Goal: Task Accomplishment & Management: Complete application form

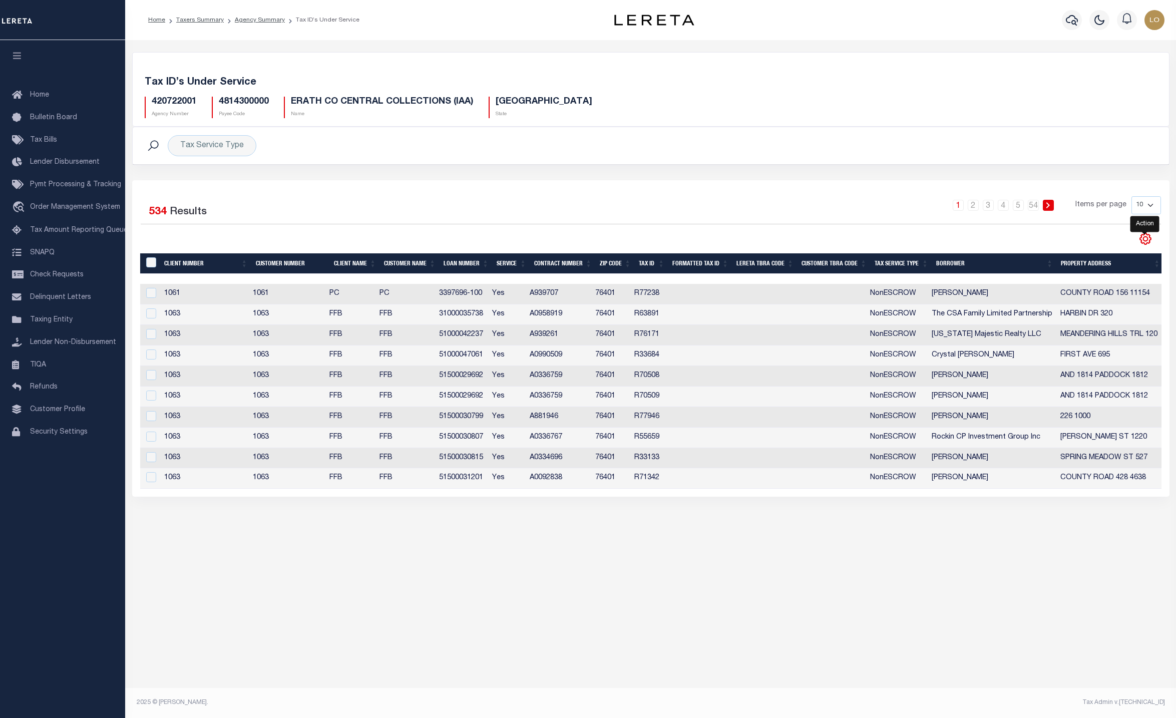
click at [1147, 239] on icon "" at bounding box center [1145, 238] width 13 height 13
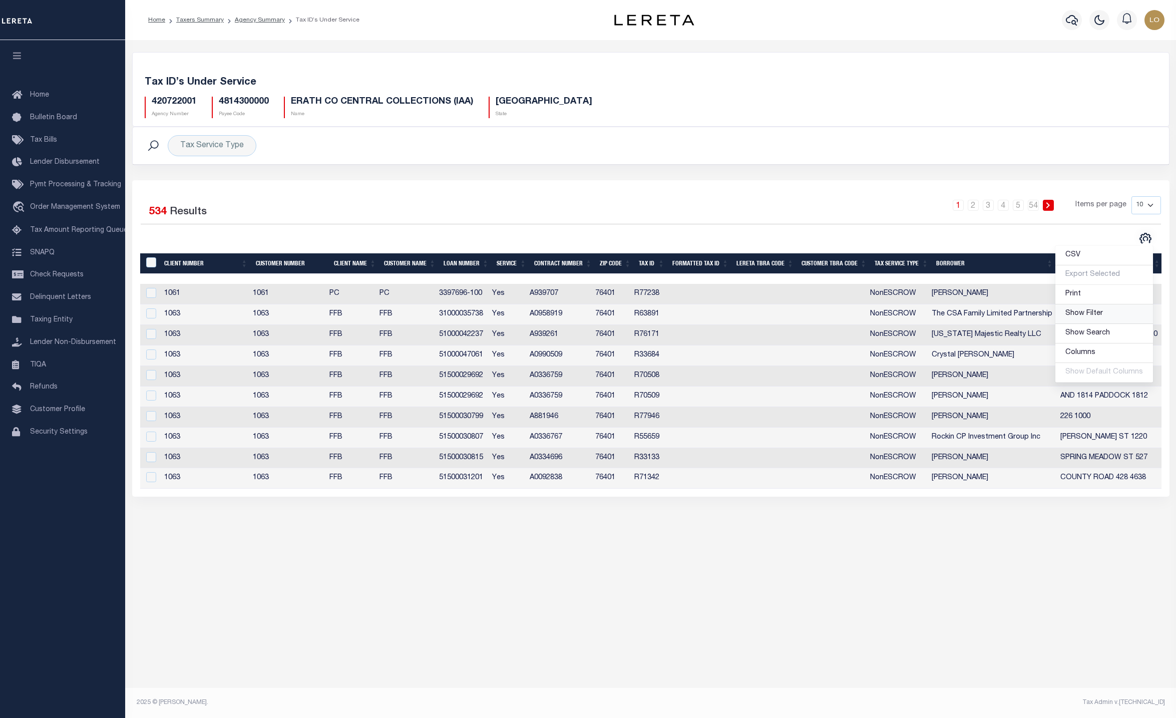
click at [1103, 309] on link "Show Filter" at bounding box center [1104, 314] width 98 height 20
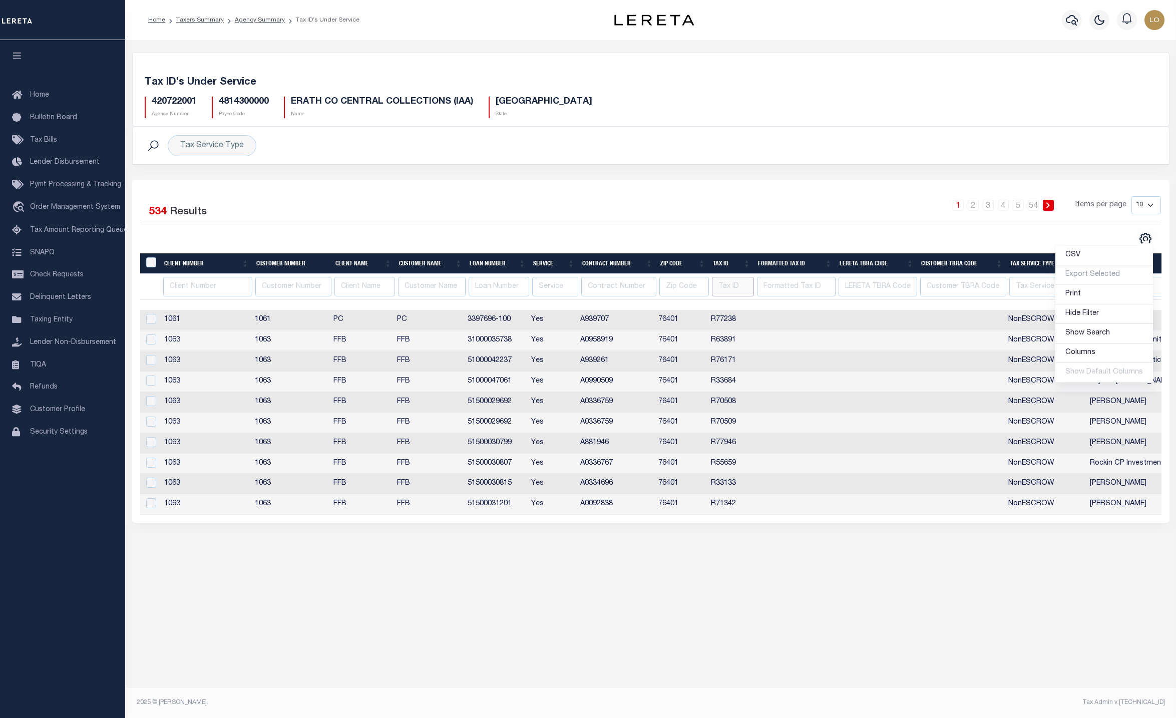
click at [729, 290] on input "text" at bounding box center [733, 287] width 42 height 20
paste input "R77895"
type input "R77895"
click at [739, 625] on div "Tax Account Transfer Transfer from Agency: Transfer to Agency: - Select Transfe…" at bounding box center [650, 363] width 1051 height 646
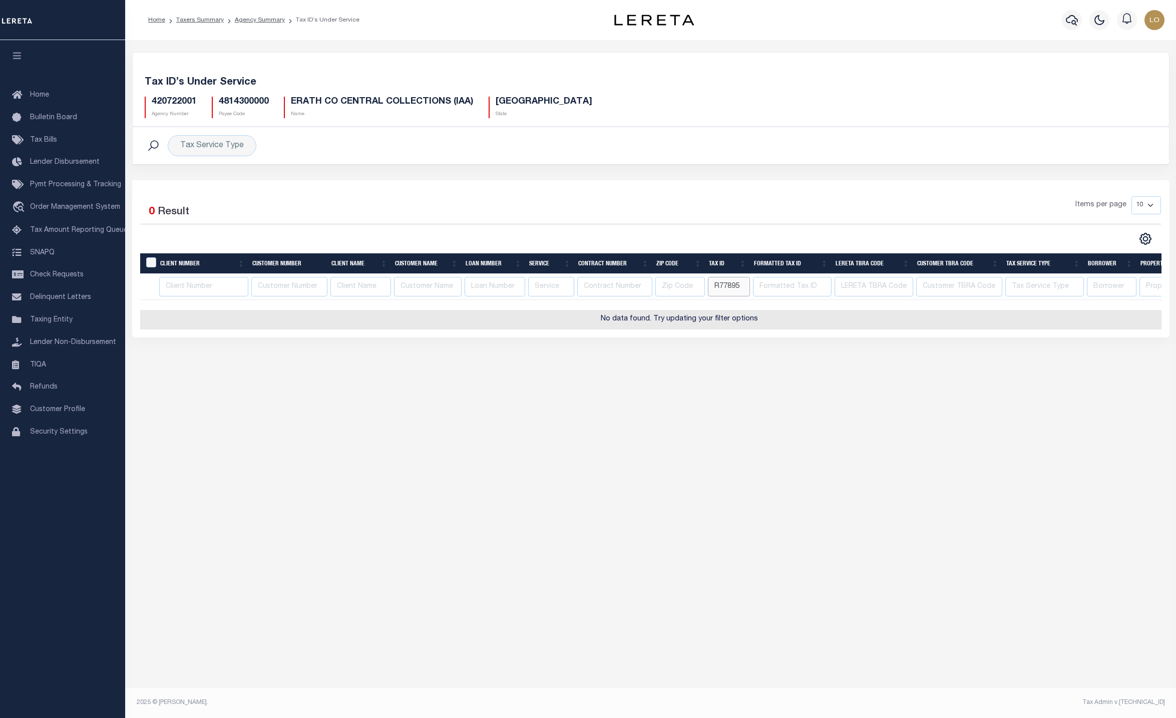
click at [739, 292] on input "R77895" at bounding box center [729, 287] width 42 height 20
type input "5"
click at [686, 450] on div "Tax Account Transfer Transfer from Agency: Transfer to Agency: - Select Transfe…" at bounding box center [650, 363] width 1051 height 646
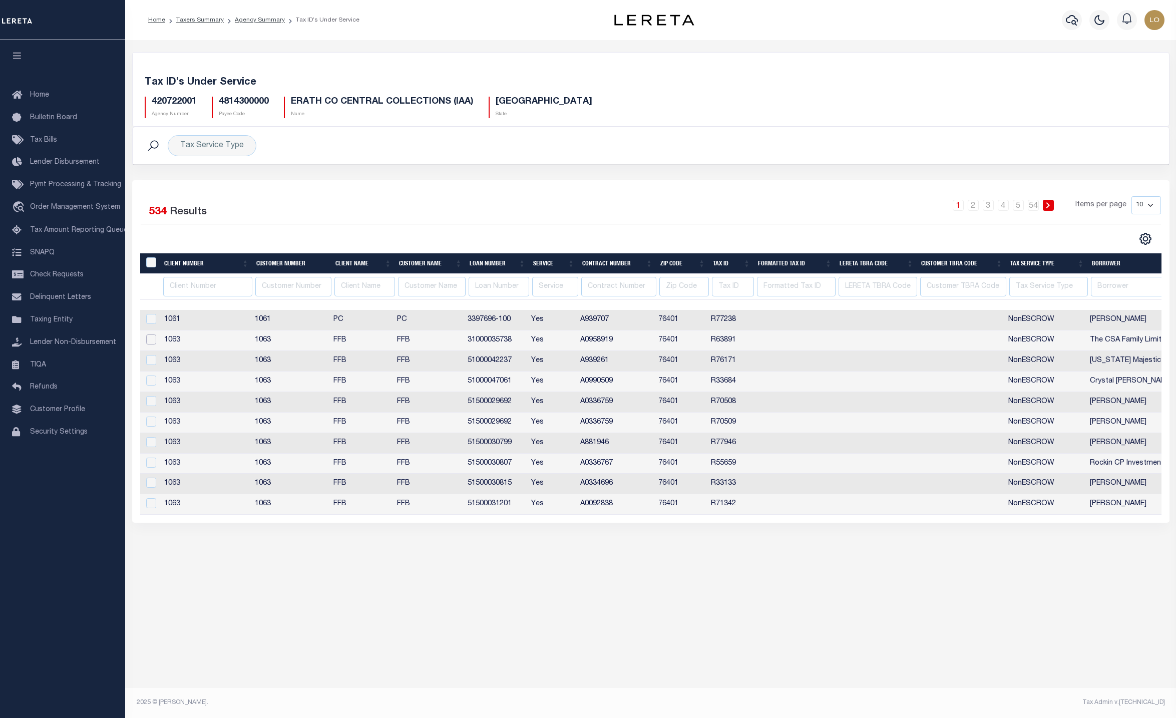
click at [149, 343] on input "checkbox" at bounding box center [151, 339] width 10 height 10
checkbox input "true"
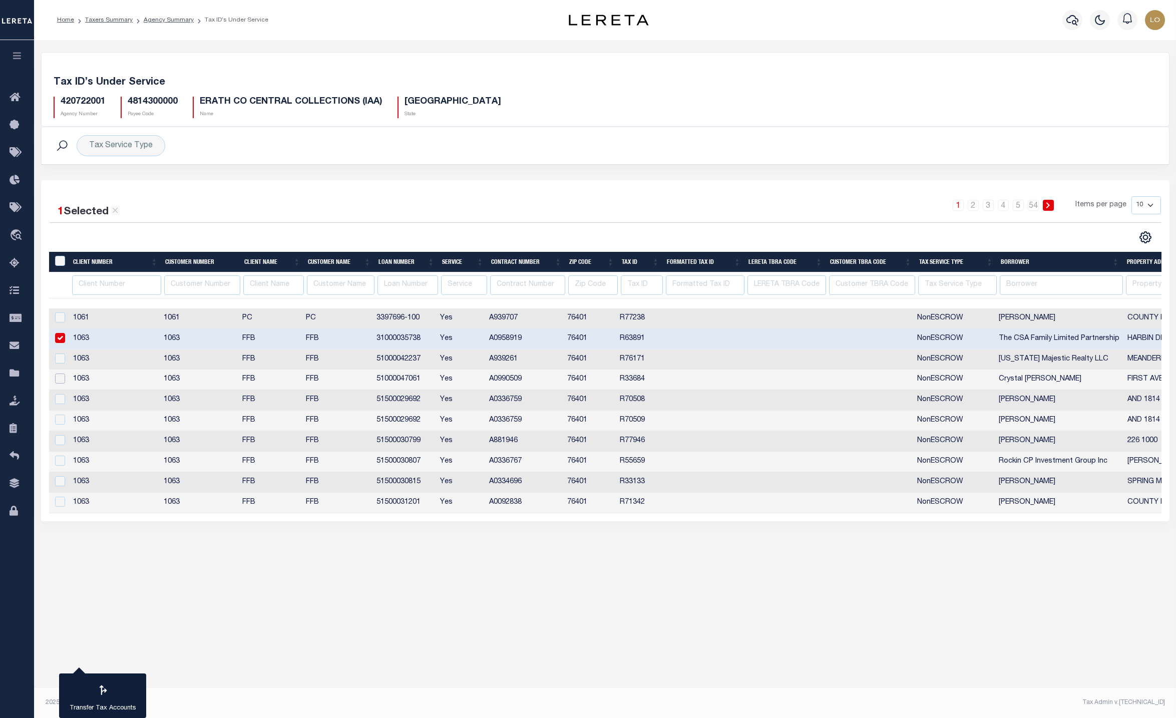
click at [56, 383] on input "checkbox" at bounding box center [60, 378] width 10 height 10
checkbox input "true"
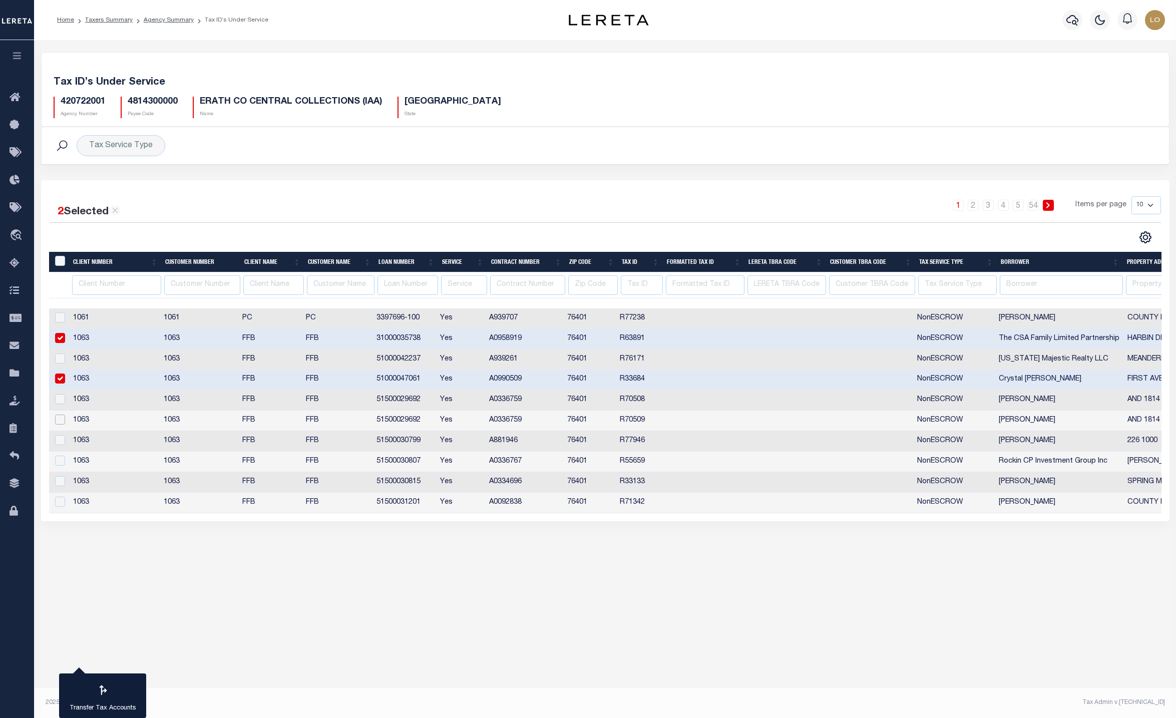
click at [59, 424] on input "checkbox" at bounding box center [60, 419] width 10 height 10
checkbox input "true"
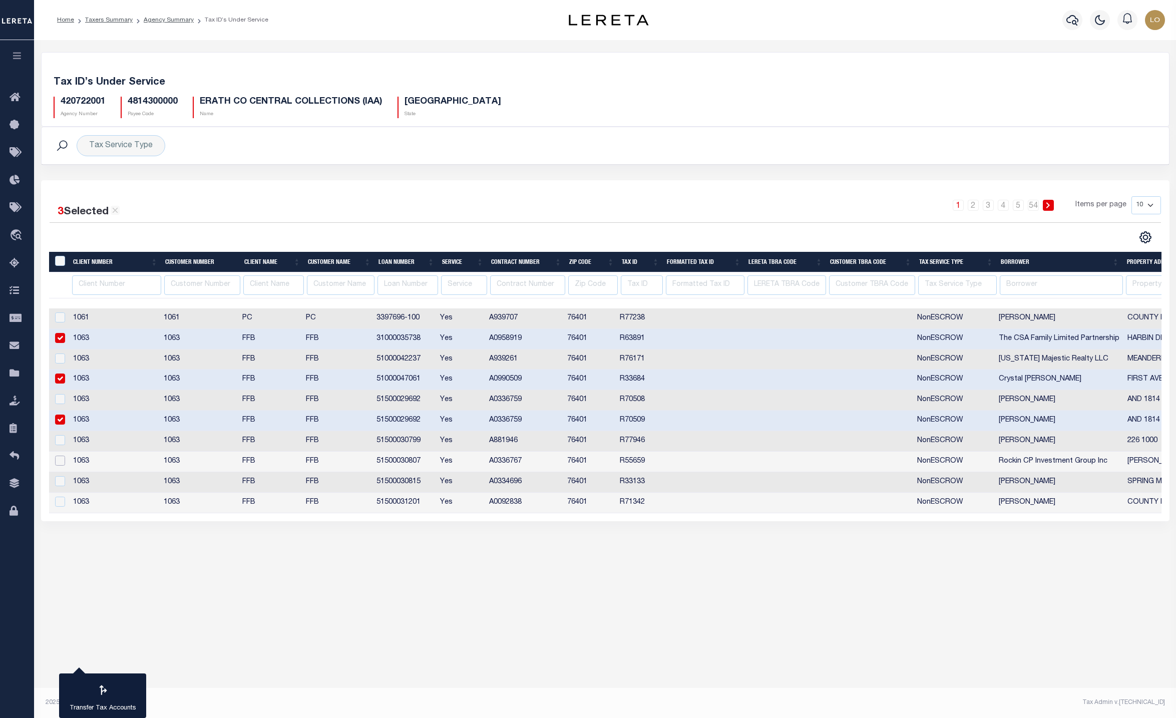
click at [62, 465] on input "checkbox" at bounding box center [60, 460] width 10 height 10
checkbox input "true"
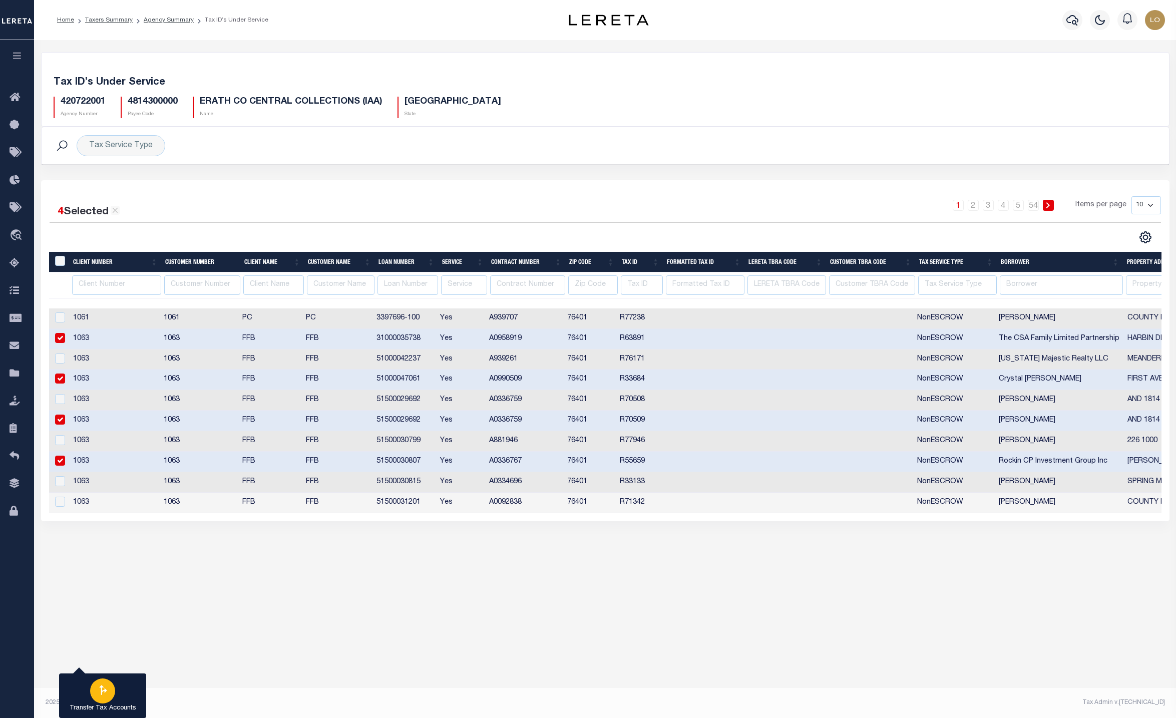
click at [108, 691] on icon "button" at bounding box center [102, 689] width 13 height 13
type input "420722001"
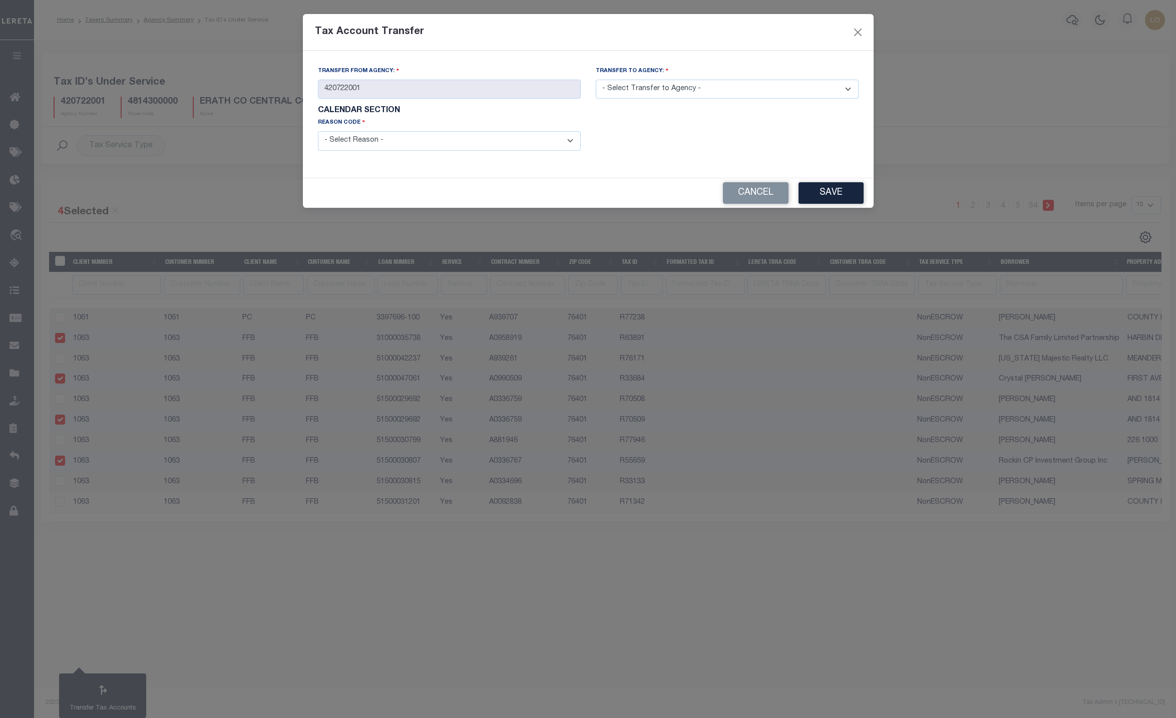
click at [661, 93] on select "- Select Transfer to Agency - 420180000 420252001 420300000 420470000 420478801…" at bounding box center [727, 90] width 263 height 20
click at [799, 95] on select "- Select Transfer to Agency - 420180000 420252001 420300000 420470000 420478801…" at bounding box center [727, 90] width 263 height 20
click at [592, 63] on div "Transfer from Agency: 420722001 Transfer to Agency: - Select Transfer to Agency…" at bounding box center [588, 114] width 571 height 127
click at [643, 97] on select "- Select Transfer to Agency - 420180000 420252001 420300000 420470000 420478801…" at bounding box center [727, 90] width 263 height 20
select select "420252001"
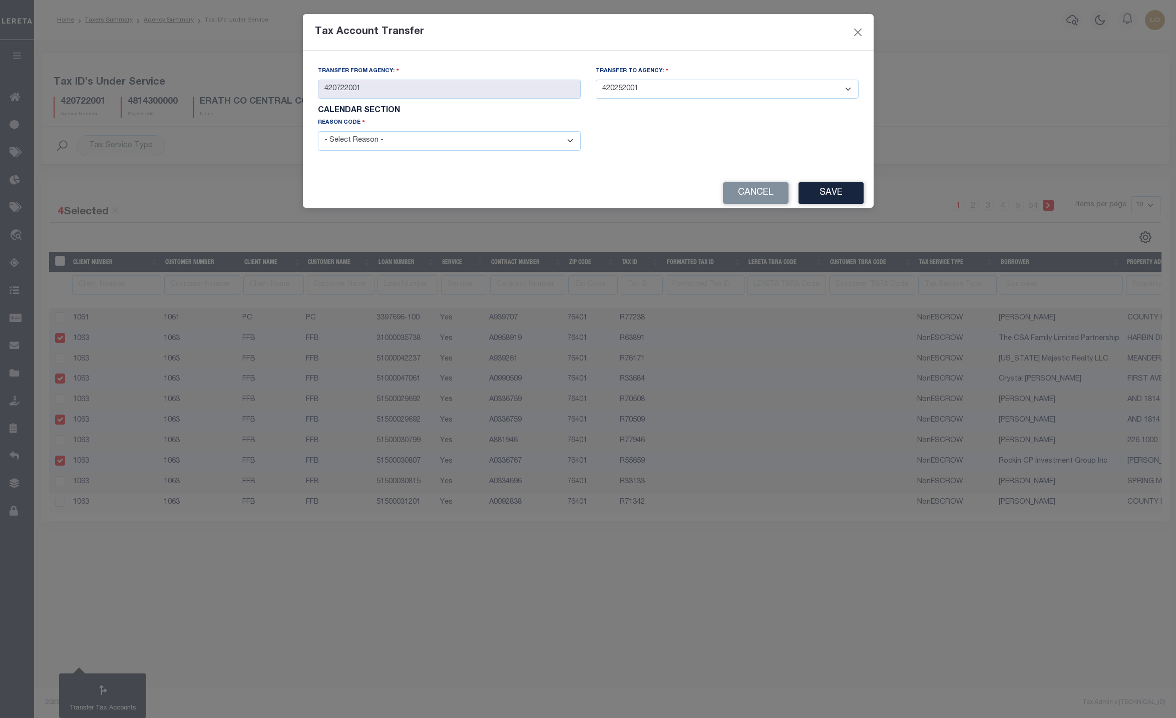
click at [596, 80] on select "- Select Transfer to Agency - 420180000 420252001 420300000 420470000 420478801…" at bounding box center [727, 90] width 263 height 20
click at [519, 142] on select "- Select Reason - 099 - Other (Provide additional detail) ACT - Agency Changed …" at bounding box center [449, 141] width 263 height 20
select select "ACT"
click at [318, 133] on select "- Select Reason - 099 - Other (Provide additional detail) ACT - Agency Changed …" at bounding box center [449, 141] width 263 height 20
click at [697, 93] on select "- Select Transfer to Agency - 420180000 420252001 420300000 420470000 420478801…" at bounding box center [727, 90] width 263 height 20
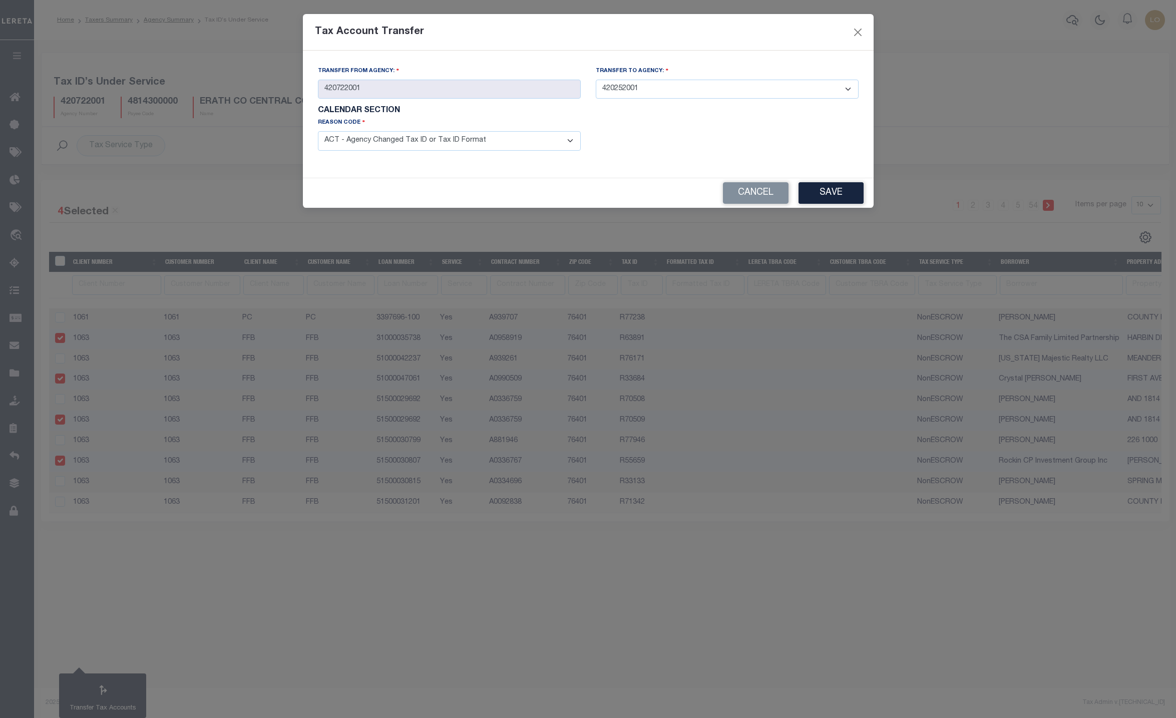
click at [404, 178] on div "Transfer from Agency: 420722001 Transfer to Agency: - Select Transfer to Agency…" at bounding box center [588, 114] width 571 height 127
click at [683, 98] on select "- Select Transfer to Agency - 420180000 420252001 420300000 420470000 420478801…" at bounding box center [727, 90] width 263 height 20
click at [700, 51] on div "Transfer from Agency: 420722001 Transfer to Agency: - Select Transfer to Agency…" at bounding box center [588, 114] width 571 height 127
click at [716, 94] on select "- Select Transfer to Agency - 420180000 420252001 420300000 420470000 420478801…" at bounding box center [727, 90] width 263 height 20
